Goal: Information Seeking & Learning: Stay updated

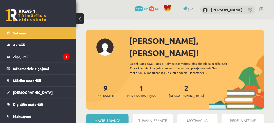
click at [39, 49] on link "Aktuāli" at bounding box center [38, 45] width 63 height 12
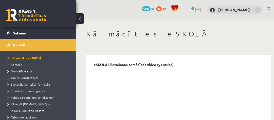
click at [25, 42] on link "Aktuāli" at bounding box center [38, 45] width 63 height 12
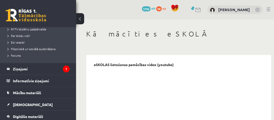
click at [27, 66] on legend "Ziņojumi 1" at bounding box center [41, 69] width 57 height 12
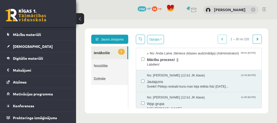
click at [153, 61] on span "Mācību process! :)" at bounding box center [202, 59] width 110 height 6
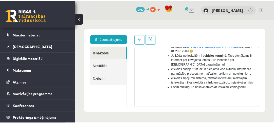
scroll to position [162, 0]
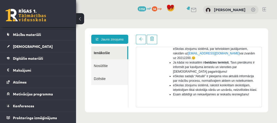
click at [21, 32] on span "Mācību materiāli" at bounding box center [27, 34] width 28 height 5
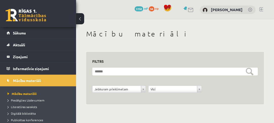
click at [30, 35] on link "Sākums" at bounding box center [38, 33] width 63 height 12
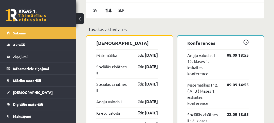
scroll to position [426, 0]
